Goal: Task Accomplishment & Management: Manage account settings

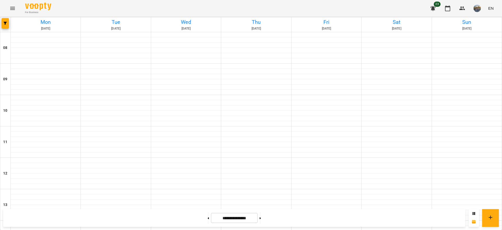
click at [10, 9] on icon "Menu" at bounding box center [12, 8] width 6 height 6
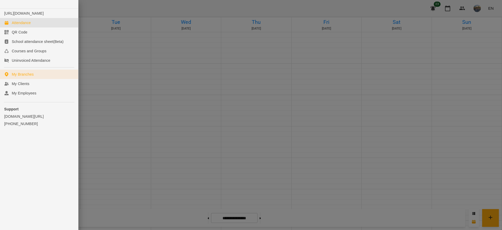
click at [45, 78] on link "My Branches" at bounding box center [39, 74] width 78 height 9
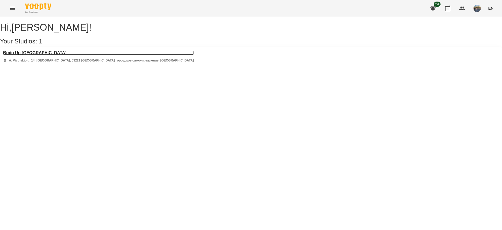
click at [23, 55] on h3 "Brain Up [GEOGRAPHIC_DATA]" at bounding box center [98, 52] width 191 height 5
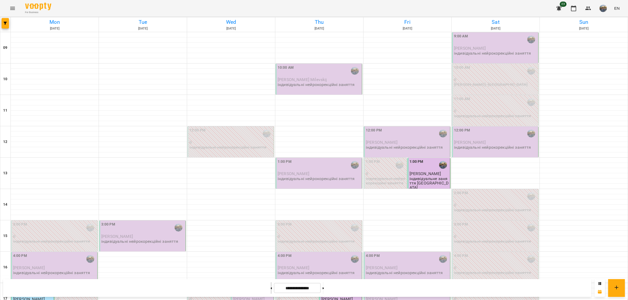
click at [271, 291] on button at bounding box center [271, 289] width 1 height 12
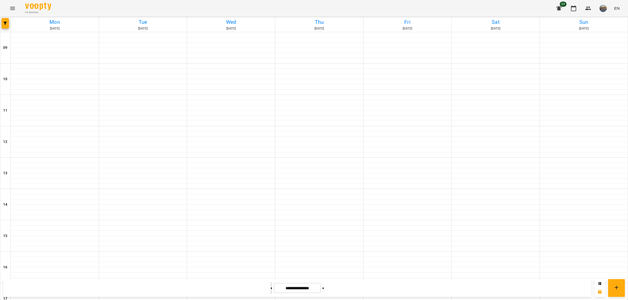
click at [271, 291] on button at bounding box center [271, 289] width 1 height 12
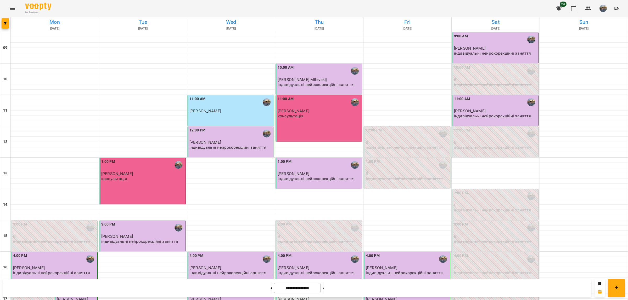
scroll to position [101, 0]
click at [67, 266] on p "[PERSON_NAME]" at bounding box center [54, 268] width 83 height 4
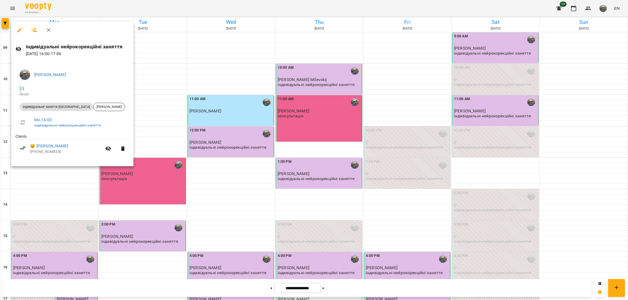
click at [111, 210] on div at bounding box center [314, 150] width 628 height 300
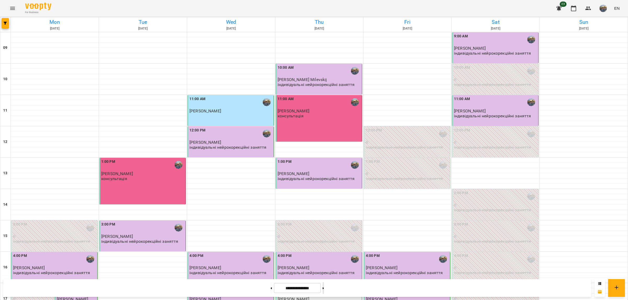
click at [324, 285] on button at bounding box center [323, 289] width 1 height 12
type input "**********"
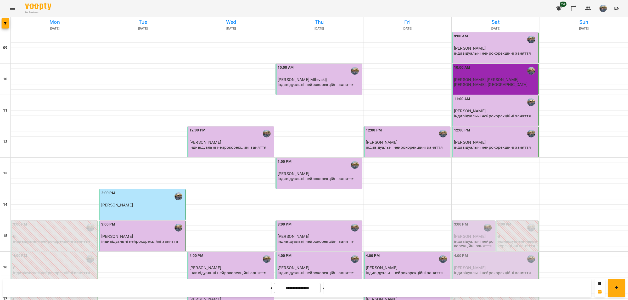
scroll to position [98, 0]
click at [474, 239] on p "індивідуальні нейрокорекційні заняття" at bounding box center [474, 243] width 40 height 9
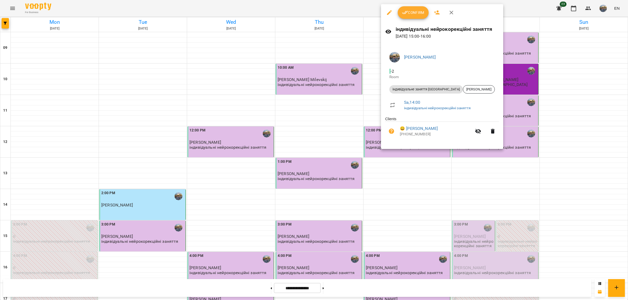
click at [409, 11] on span "Confirm" at bounding box center [413, 12] width 23 height 6
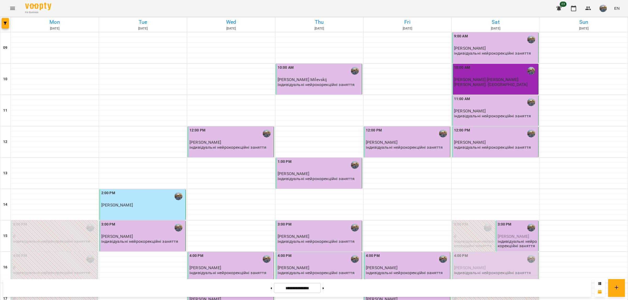
scroll to position [101, 0]
click at [482, 253] on div "4:00 PM" at bounding box center [495, 259] width 83 height 12
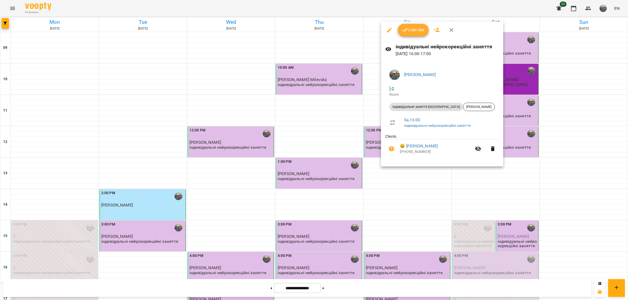
click at [412, 29] on span "Confirm" at bounding box center [413, 30] width 23 height 6
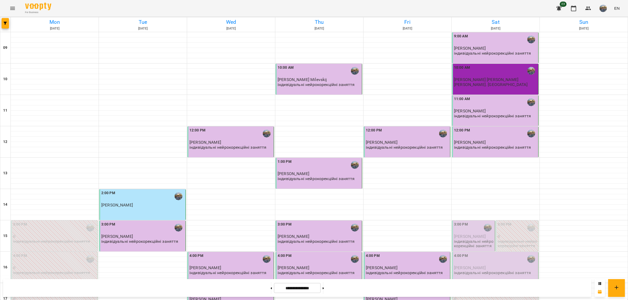
scroll to position [98, 0]
click at [471, 234] on p "[PERSON_NAME]" at bounding box center [474, 236] width 40 height 4
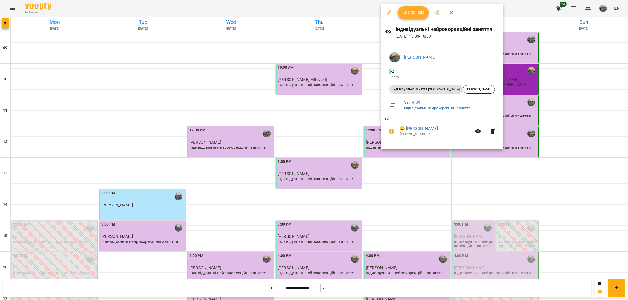
click at [408, 19] on div "Confirm" at bounding box center [442, 12] width 122 height 17
click at [409, 16] on button "Confirm" at bounding box center [413, 12] width 31 height 13
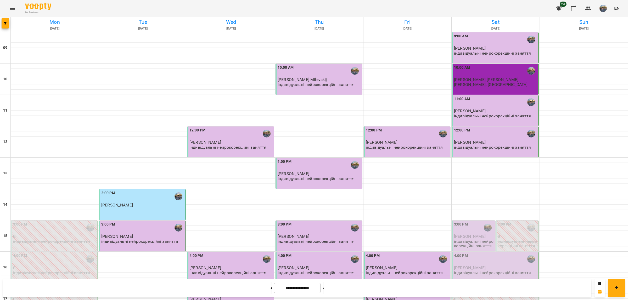
click at [469, 234] on div "3:00 PM" at bounding box center [474, 228] width 40 height 12
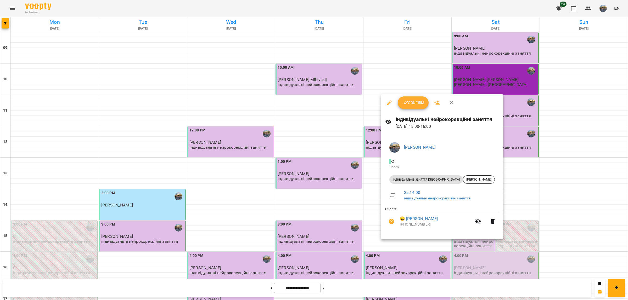
click at [419, 102] on span "Confirm" at bounding box center [413, 103] width 23 height 6
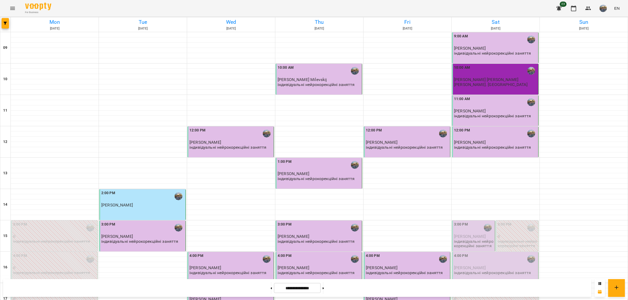
scroll to position [101, 0]
click at [490, 271] on p "індивідуальні нейрокорекційні заняття" at bounding box center [492, 273] width 77 height 4
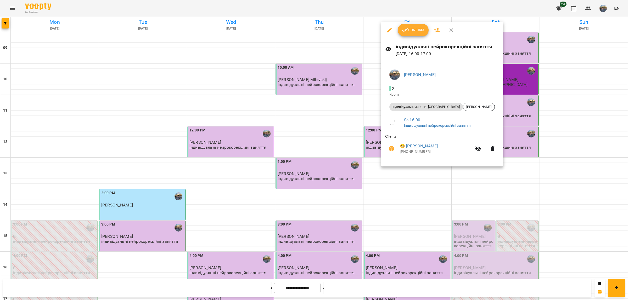
click at [412, 29] on span "Confirm" at bounding box center [413, 30] width 23 height 6
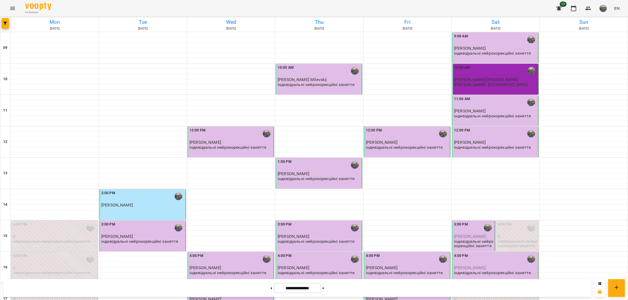
scroll to position [98, 0]
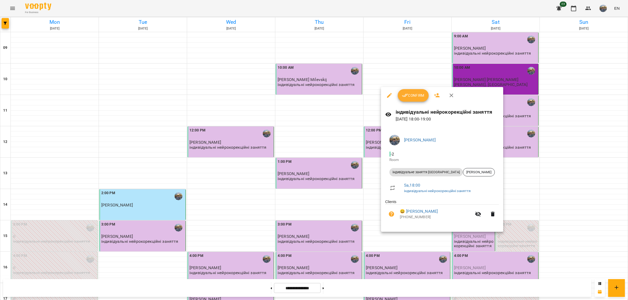
click at [411, 94] on span "Confirm" at bounding box center [413, 95] width 23 height 6
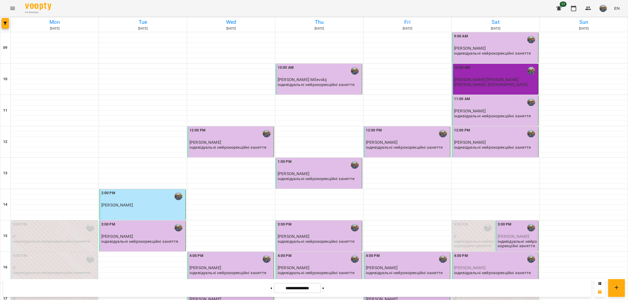
scroll to position [101, 0]
click at [514, 222] on div "3:00 PM" at bounding box center [518, 228] width 40 height 12
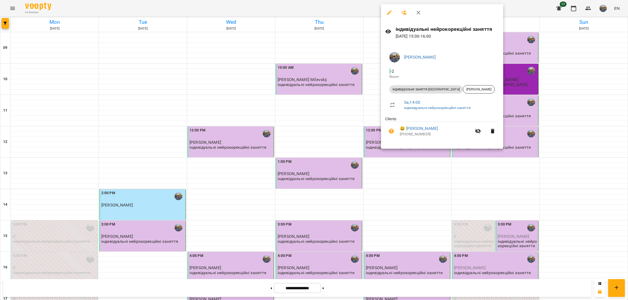
click at [524, 161] on div at bounding box center [314, 150] width 628 height 300
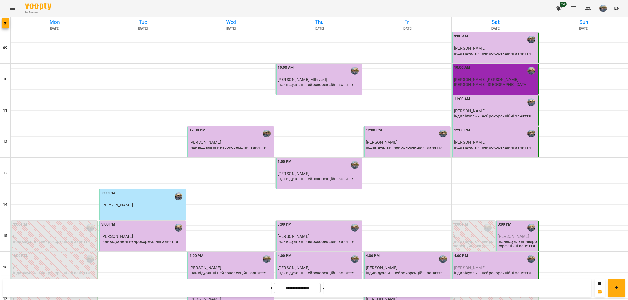
scroll to position [0, 0]
click at [324, 290] on button at bounding box center [323, 289] width 1 height 12
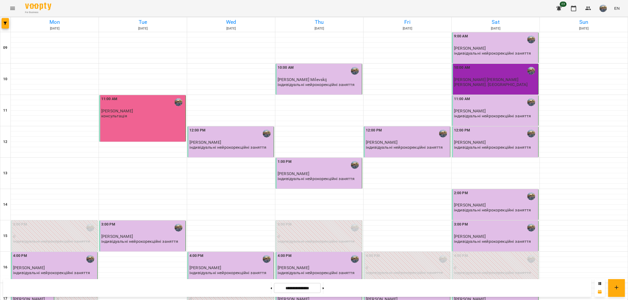
scroll to position [65, 0]
drag, startPoint x: 328, startPoint y: 287, endPoint x: 331, endPoint y: 287, distance: 3.4
click at [324, 287] on button at bounding box center [323, 289] width 1 height 12
type input "**********"
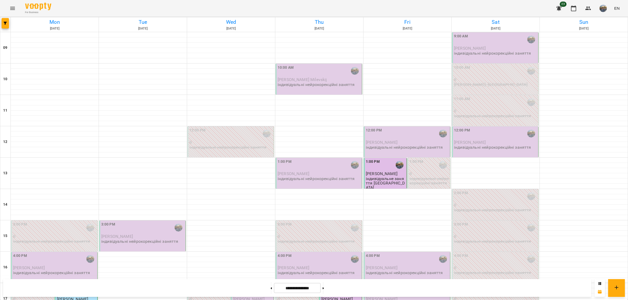
scroll to position [101, 0]
click at [63, 271] on p "індивідуальні нейрокорекційні заняття" at bounding box center [51, 273] width 77 height 4
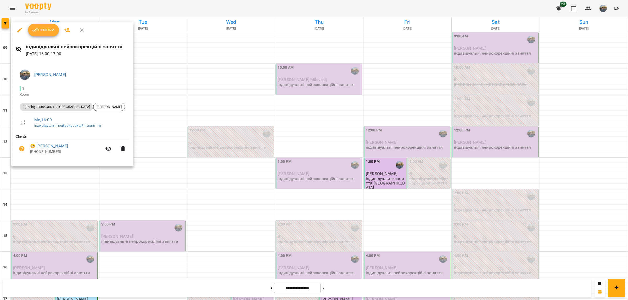
click at [46, 27] on button "Confirm" at bounding box center [43, 30] width 31 height 13
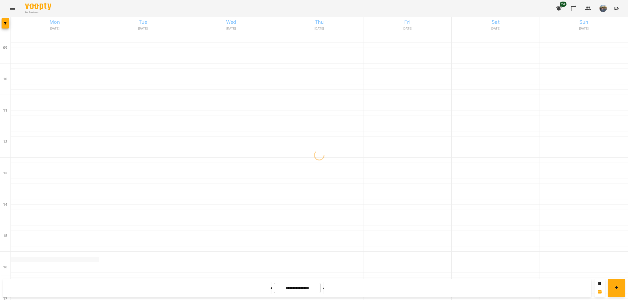
scroll to position [101, 0]
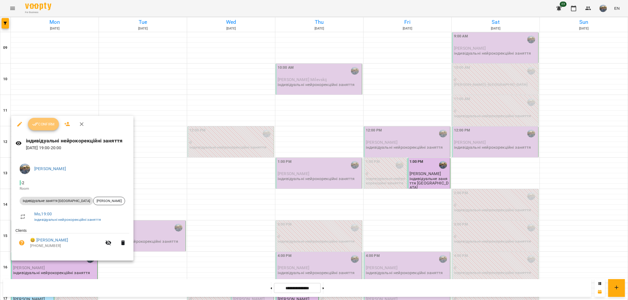
click at [36, 129] on button "Confirm" at bounding box center [43, 124] width 31 height 13
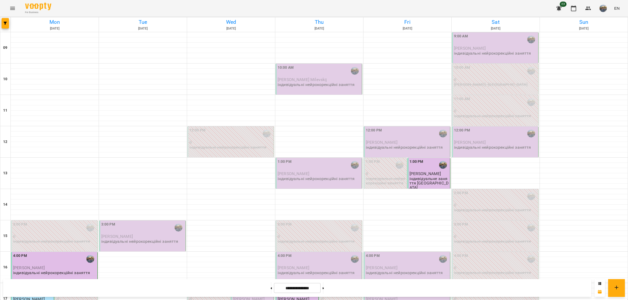
scroll to position [101, 0]
click at [67, 266] on p "[PERSON_NAME]" at bounding box center [54, 268] width 83 height 4
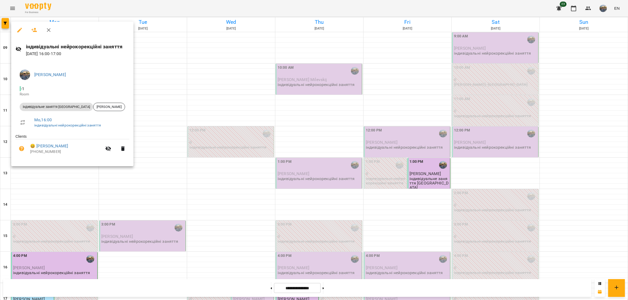
click at [126, 209] on div at bounding box center [314, 150] width 628 height 300
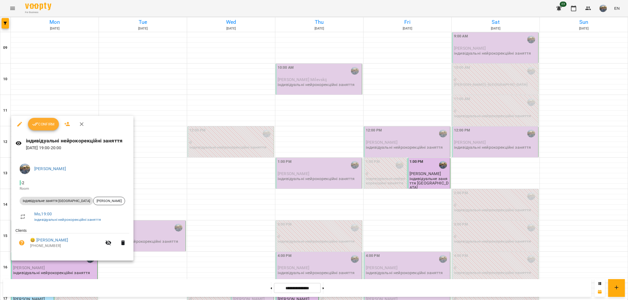
click at [47, 129] on button "Confirm" at bounding box center [43, 124] width 31 height 13
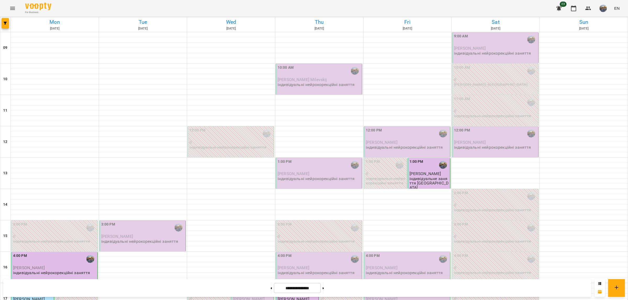
scroll to position [101, 0]
click at [123, 234] on span "[PERSON_NAME]" at bounding box center [117, 236] width 32 height 5
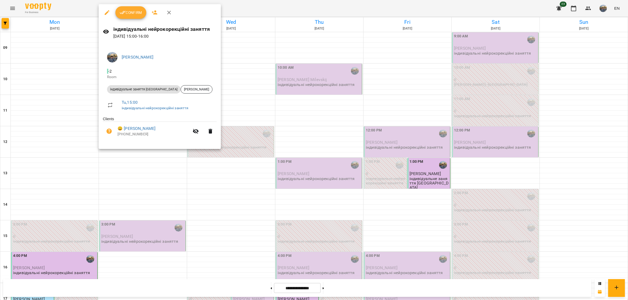
click at [122, 15] on icon "button" at bounding box center [123, 12] width 6 height 6
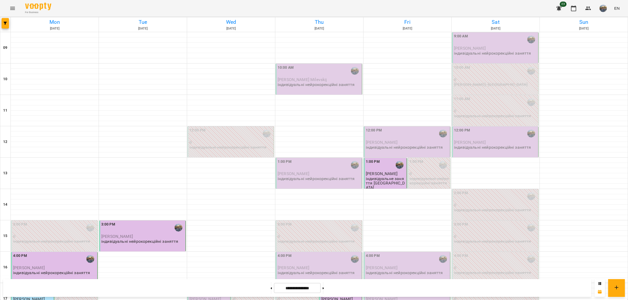
scroll to position [101, 0]
click at [207, 285] on div "5:00 PM" at bounding box center [209, 291] width 40 height 12
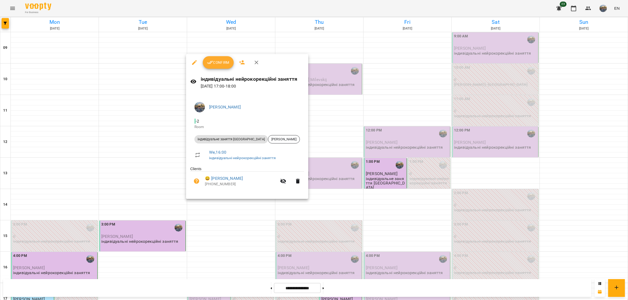
click at [219, 63] on span "Confirm" at bounding box center [218, 62] width 23 height 6
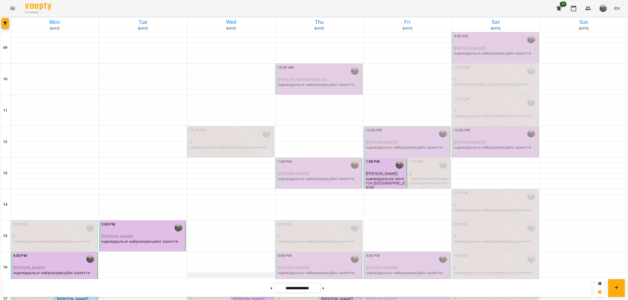
scroll to position [101, 0]
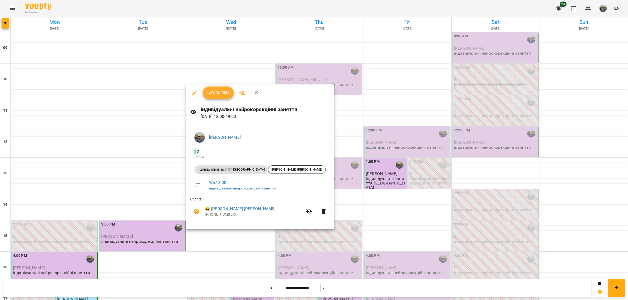
click at [220, 91] on span "Confirm" at bounding box center [218, 93] width 23 height 6
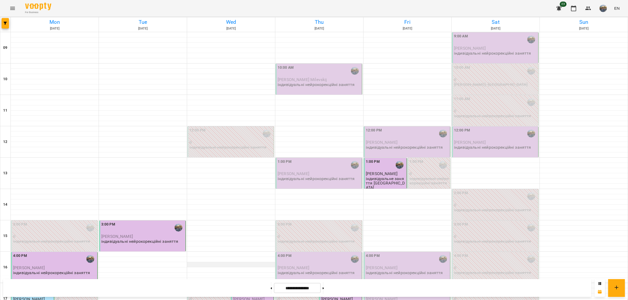
scroll to position [101, 0]
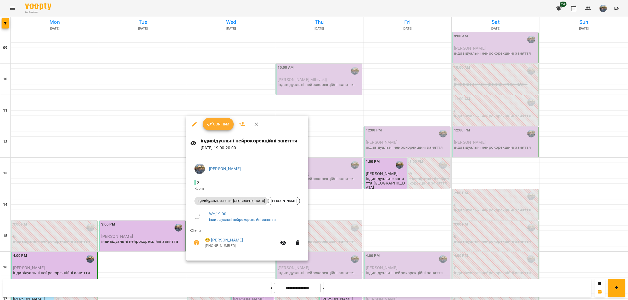
click at [223, 129] on button "Confirm" at bounding box center [218, 124] width 31 height 13
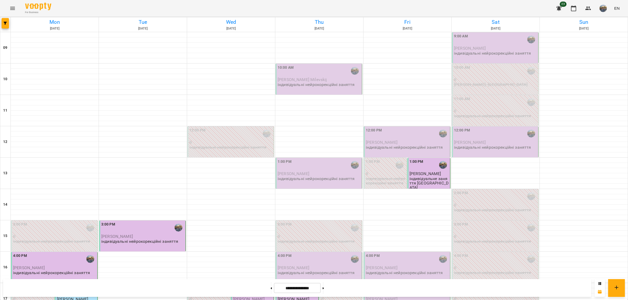
click at [300, 86] on p "індивідуальні нейрокорекційні заняття" at bounding box center [316, 84] width 77 height 4
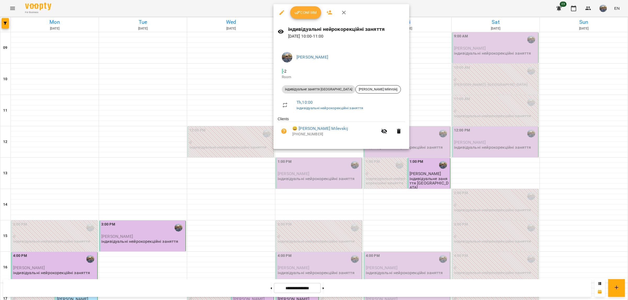
click at [313, 13] on span "Confirm" at bounding box center [305, 12] width 23 height 6
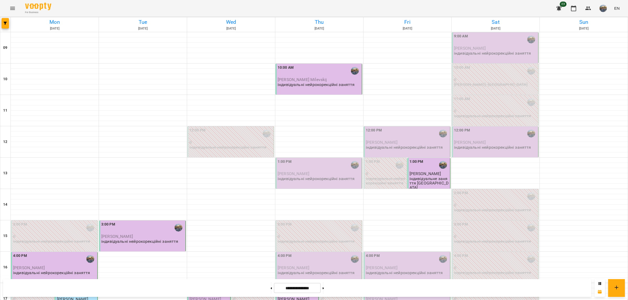
click at [306, 166] on div "1:00 PM" at bounding box center [319, 165] width 83 height 12
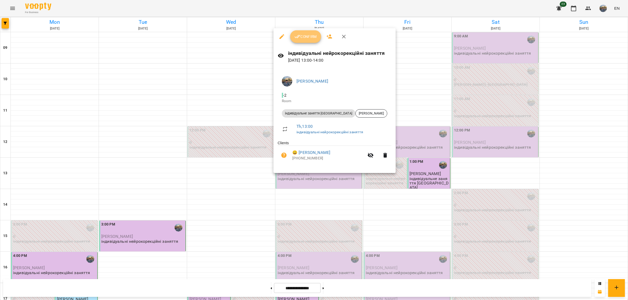
click at [306, 40] on button "Confirm" at bounding box center [305, 36] width 31 height 13
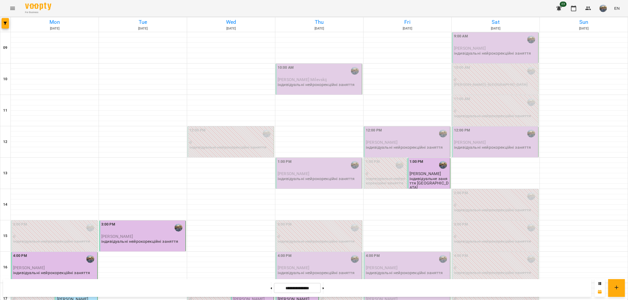
scroll to position [101, 0]
click at [304, 271] on p "індивідуальні нейрокорекційні заняття" at bounding box center [316, 273] width 77 height 4
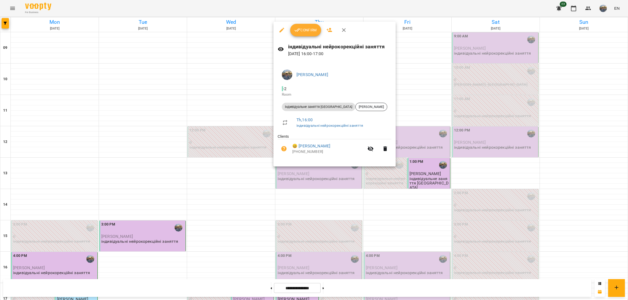
click at [298, 39] on div "індивідуальні нейрокорекційні заняття 09 Oct 2025 16:00 - 17:00" at bounding box center [334, 49] width 122 height 23
click at [299, 35] on button "Confirm" at bounding box center [305, 30] width 31 height 13
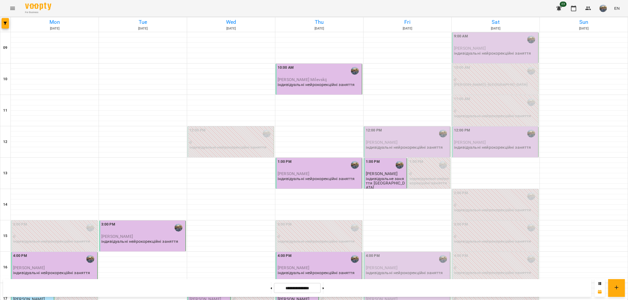
scroll to position [101, 0]
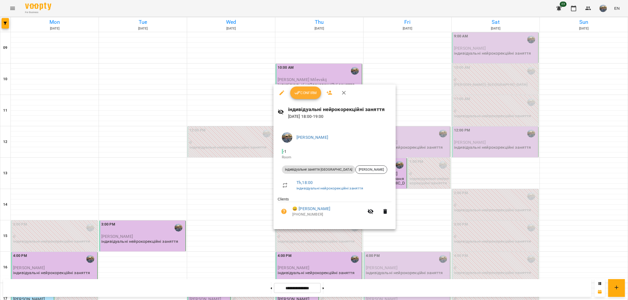
click at [301, 90] on span "Confirm" at bounding box center [305, 93] width 23 height 6
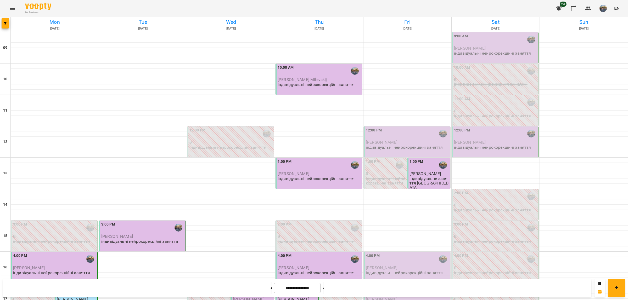
scroll to position [101, 0]
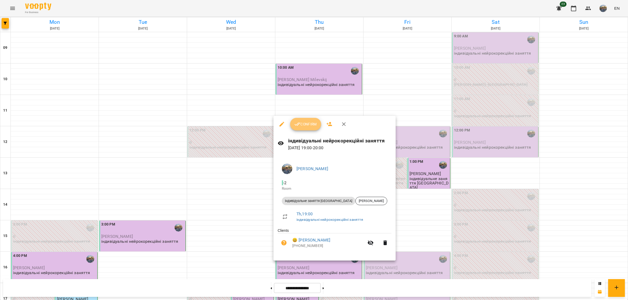
click at [305, 127] on span "Confirm" at bounding box center [305, 124] width 23 height 6
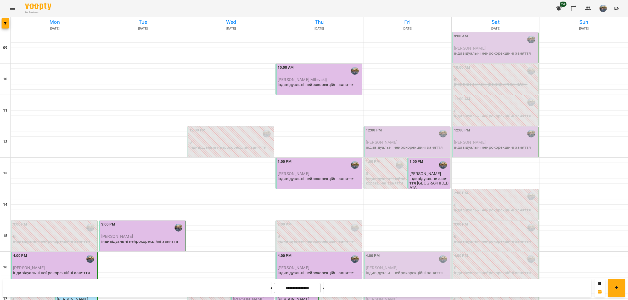
click at [383, 142] on span "[PERSON_NAME]" at bounding box center [382, 142] width 32 height 5
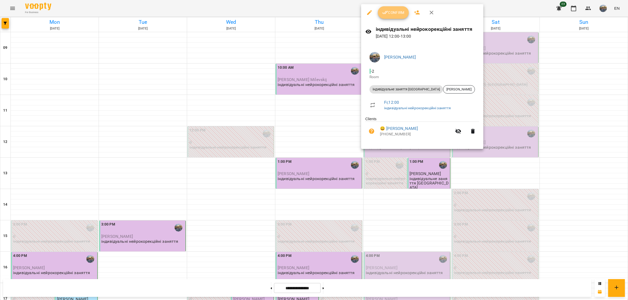
click at [391, 14] on span "Confirm" at bounding box center [393, 12] width 23 height 6
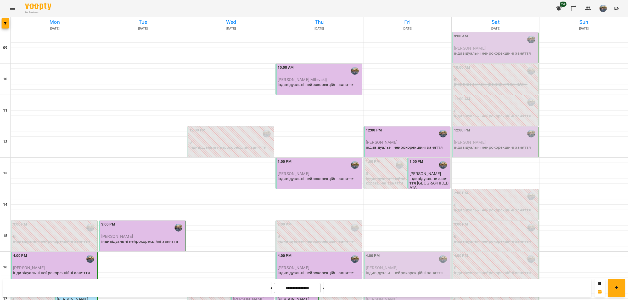
scroll to position [101, 0]
click at [398, 266] on p "[PERSON_NAME]" at bounding box center [407, 268] width 83 height 4
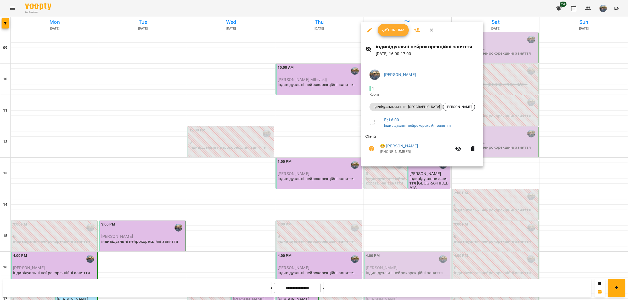
click at [386, 27] on icon "button" at bounding box center [385, 30] width 6 height 6
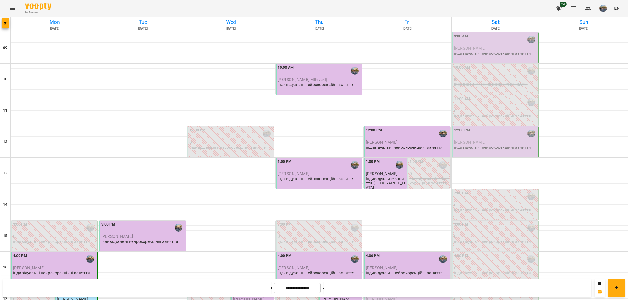
scroll to position [101, 0]
click at [402, 285] on div "5:00 PM" at bounding box center [407, 291] width 83 height 12
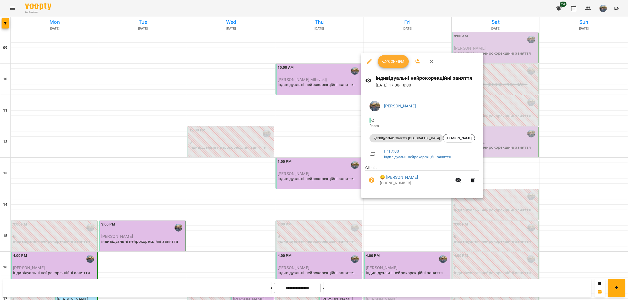
click at [397, 59] on span "Confirm" at bounding box center [393, 61] width 23 height 6
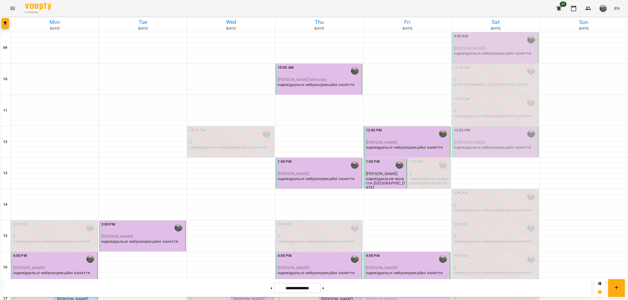
click at [474, 43] on div "9:00 AM" at bounding box center [495, 39] width 83 height 12
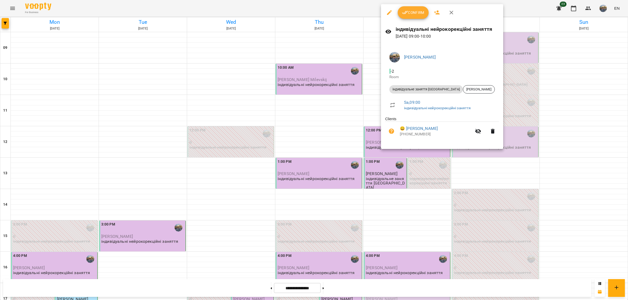
click at [513, 8] on div at bounding box center [314, 150] width 628 height 300
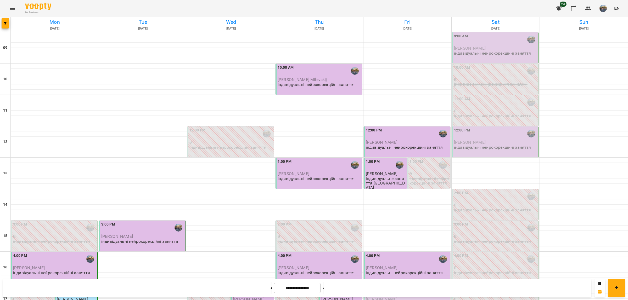
click at [500, 50] on p "[PERSON_NAME]" at bounding box center [495, 48] width 83 height 4
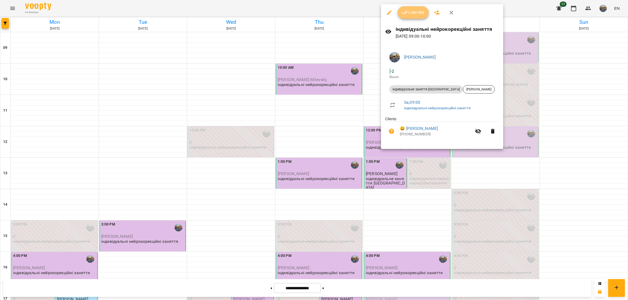
click at [417, 17] on button "Confirm" at bounding box center [413, 12] width 31 height 13
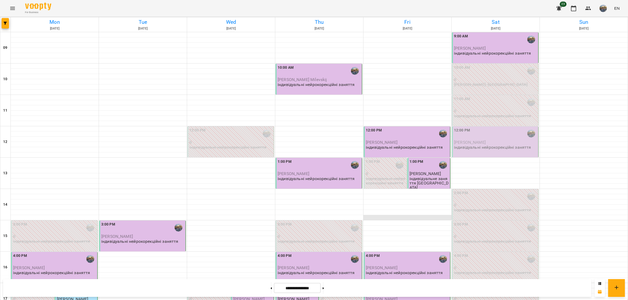
scroll to position [101, 0]
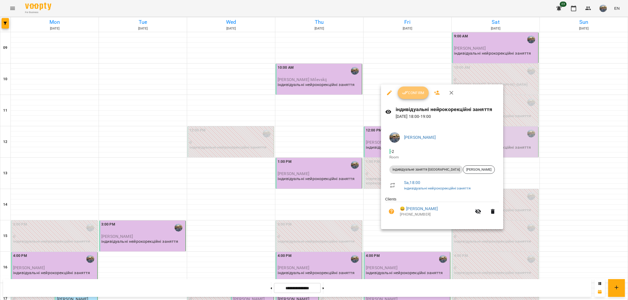
click at [411, 97] on button "Confirm" at bounding box center [413, 93] width 31 height 13
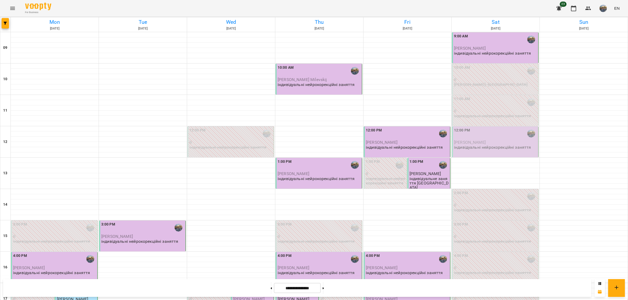
scroll to position [101, 0]
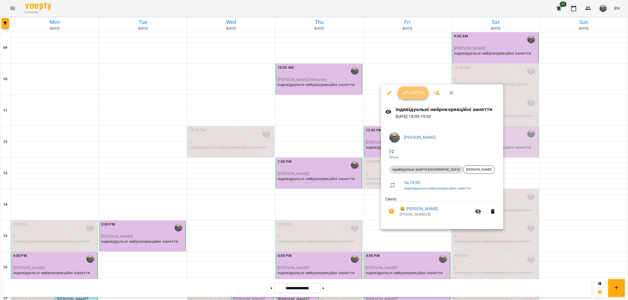
click at [423, 95] on span "Confirm" at bounding box center [413, 93] width 23 height 6
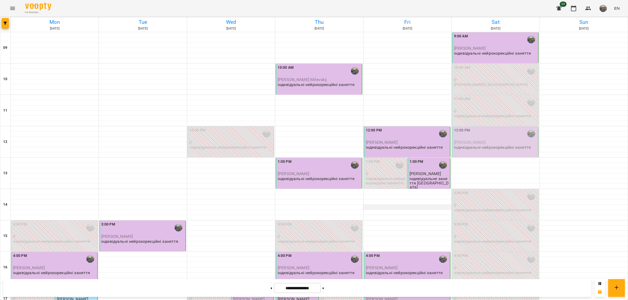
scroll to position [101, 0]
click at [324, 293] on button at bounding box center [323, 289] width 1 height 12
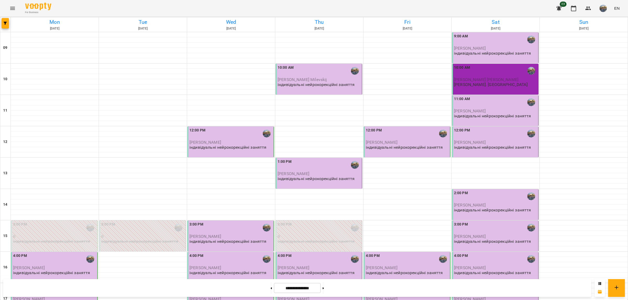
click at [65, 271] on div "індивідуальні нейрокорекційні заняття" at bounding box center [51, 273] width 77 height 5
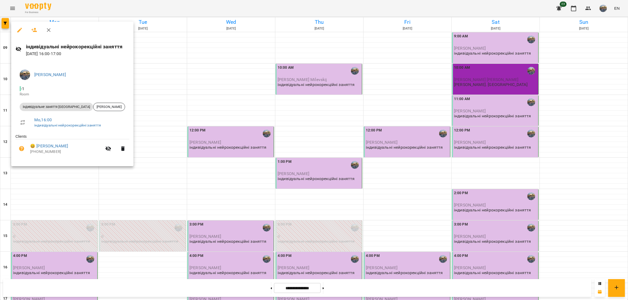
drag, startPoint x: 58, startPoint y: 203, endPoint x: 74, endPoint y: 202, distance: 15.2
click at [59, 202] on div at bounding box center [314, 150] width 628 height 300
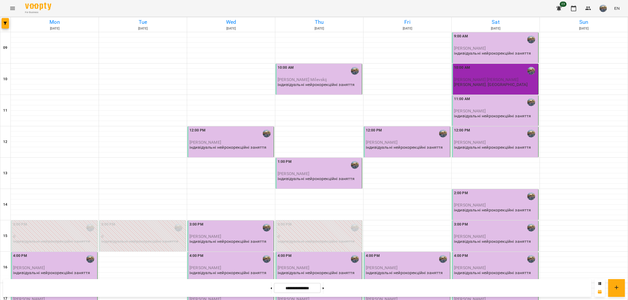
click at [60, 297] on p "[PERSON_NAME]" at bounding box center [54, 299] width 83 height 4
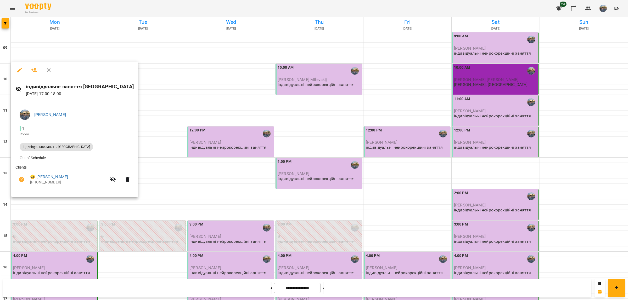
click at [67, 201] on div at bounding box center [314, 150] width 628 height 300
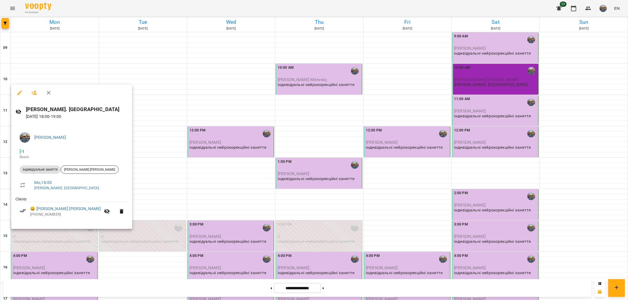
click at [71, 229] on div "Григорій Рак - 1 Room індивідуальне заняття Кріступас Куорас Kristupas Kuoras M…" at bounding box center [71, 176] width 121 height 105
click at [70, 235] on div at bounding box center [314, 150] width 628 height 300
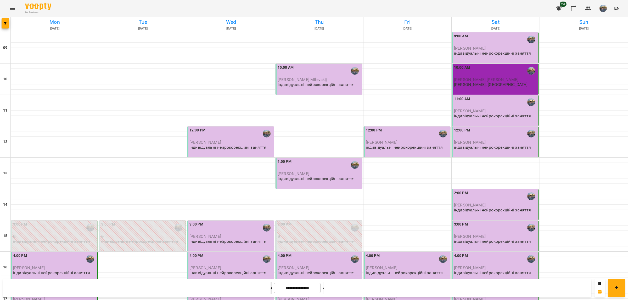
click at [271, 288] on button at bounding box center [271, 289] width 1 height 12
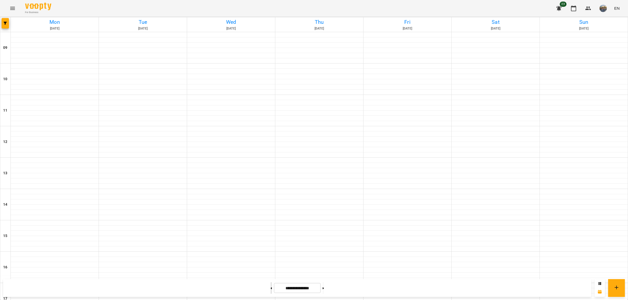
click at [271, 288] on button at bounding box center [271, 289] width 1 height 12
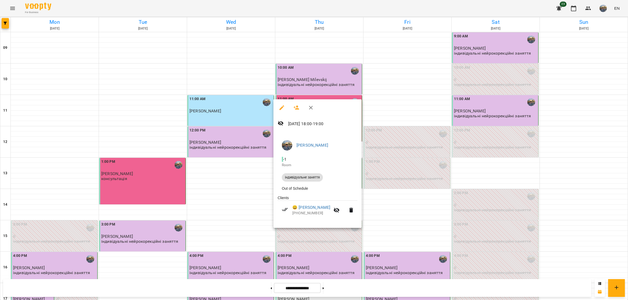
click at [135, 198] on div at bounding box center [314, 150] width 628 height 300
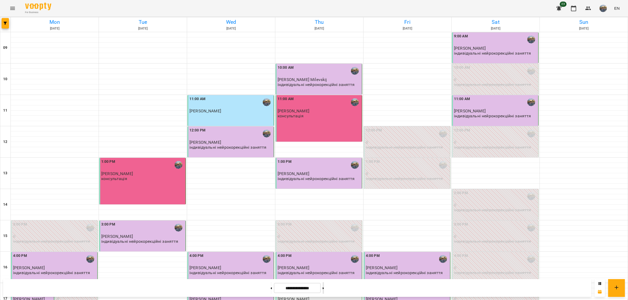
click at [324, 288] on button at bounding box center [323, 289] width 1 height 12
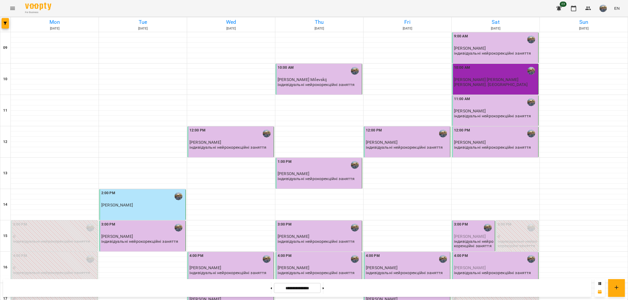
scroll to position [98, 0]
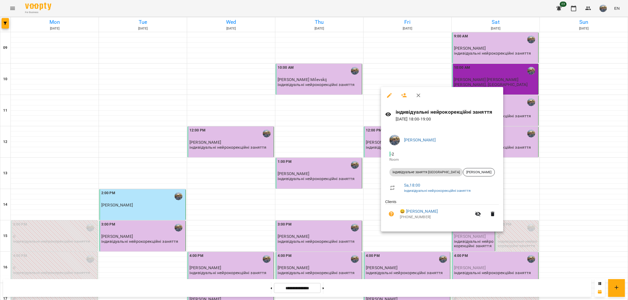
click at [551, 197] on div at bounding box center [314, 150] width 628 height 300
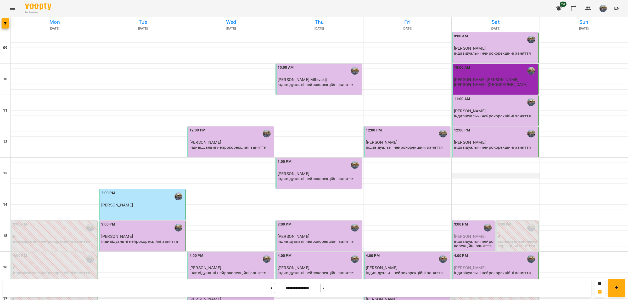
scroll to position [0, 0]
click at [323, 286] on div at bounding box center [322, 289] width 5 height 12
click at [324, 287] on button at bounding box center [323, 289] width 1 height 12
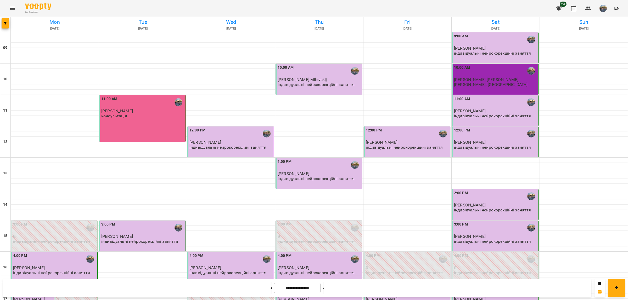
scroll to position [3, 0]
click at [324, 290] on button at bounding box center [323, 289] width 1 height 12
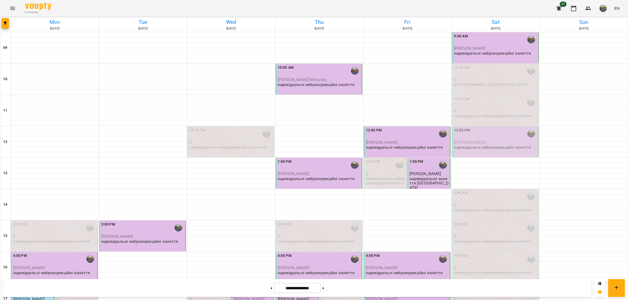
scroll to position [101, 0]
click at [40, 266] on span "[PERSON_NAME]" at bounding box center [29, 268] width 32 height 5
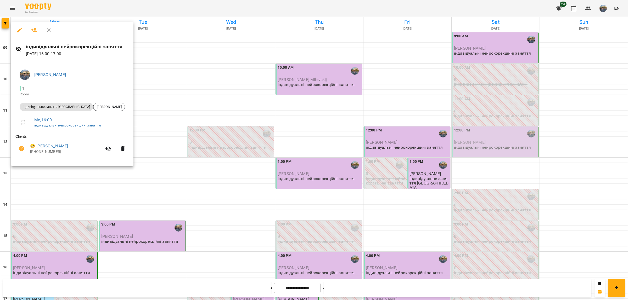
click at [127, 213] on div at bounding box center [314, 150] width 628 height 300
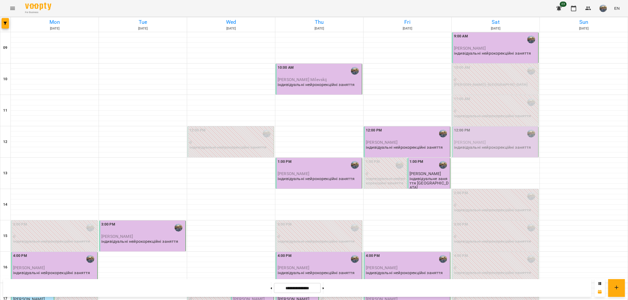
scroll to position [0, 0]
click at [482, 144] on span "[PERSON_NAME]" at bounding box center [470, 142] width 32 height 5
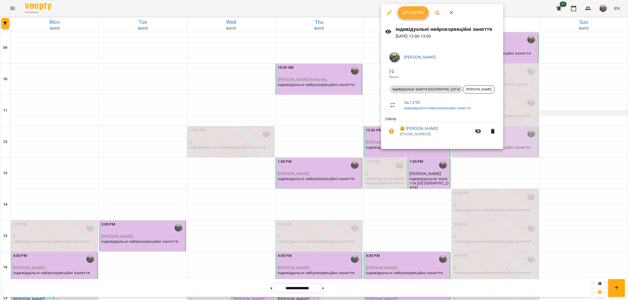
click at [553, 118] on div at bounding box center [314, 150] width 628 height 300
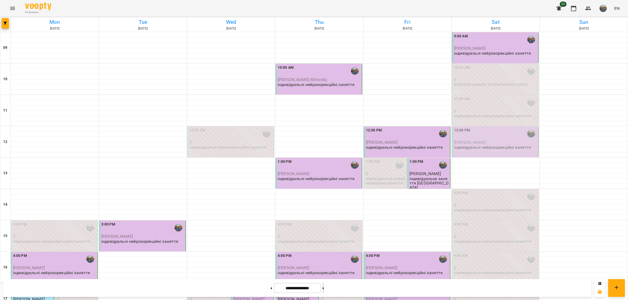
click at [324, 287] on button at bounding box center [323, 289] width 1 height 12
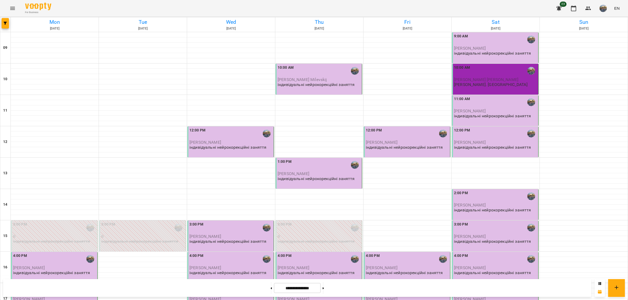
scroll to position [101, 0]
click at [271, 289] on button at bounding box center [271, 289] width 1 height 12
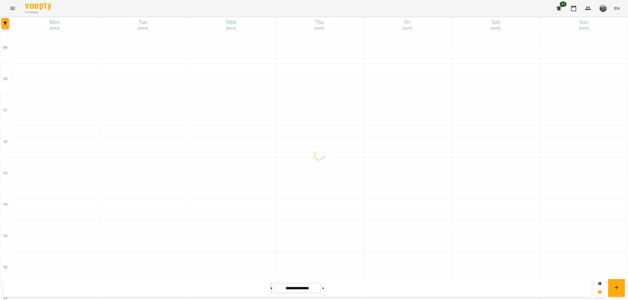
click at [271, 289] on button at bounding box center [271, 289] width 1 height 12
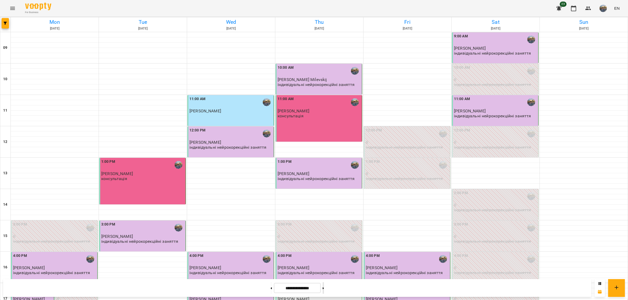
click at [324, 293] on button at bounding box center [323, 289] width 1 height 12
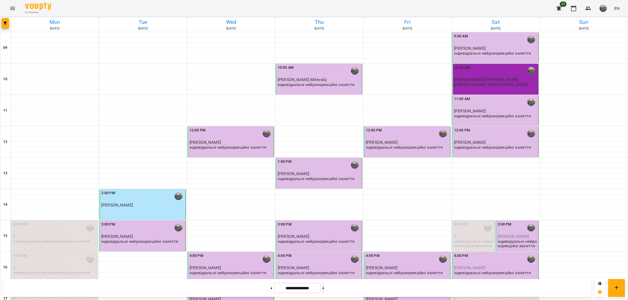
click at [324, 286] on button at bounding box center [323, 289] width 1 height 12
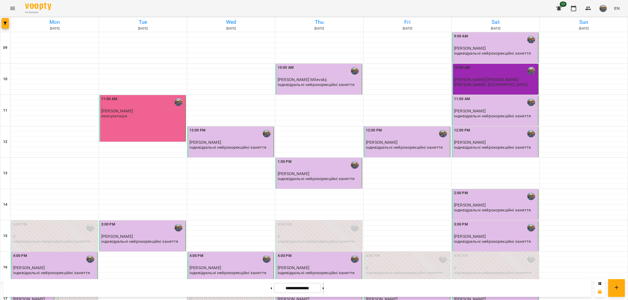
click at [324, 287] on button at bounding box center [323, 289] width 1 height 12
type input "**********"
